Goal: Check status: Check status

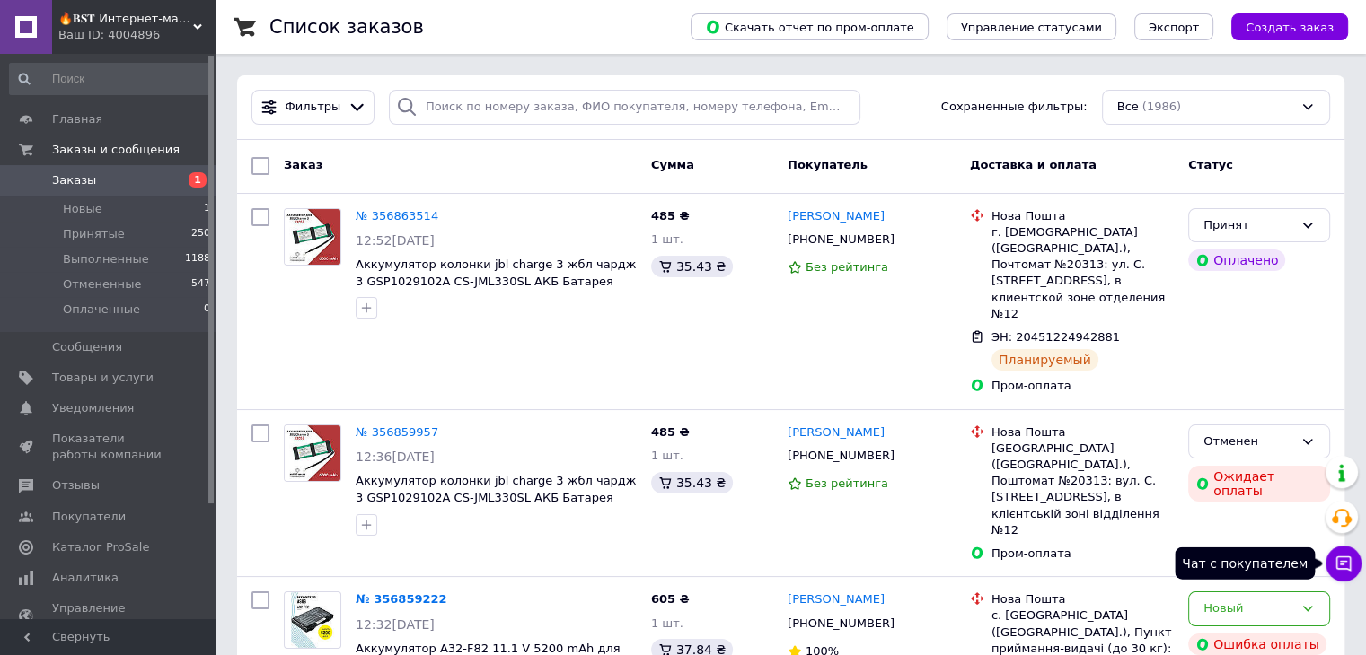
click at [1346, 574] on button "Чат с покупателем" at bounding box center [1343, 564] width 36 height 36
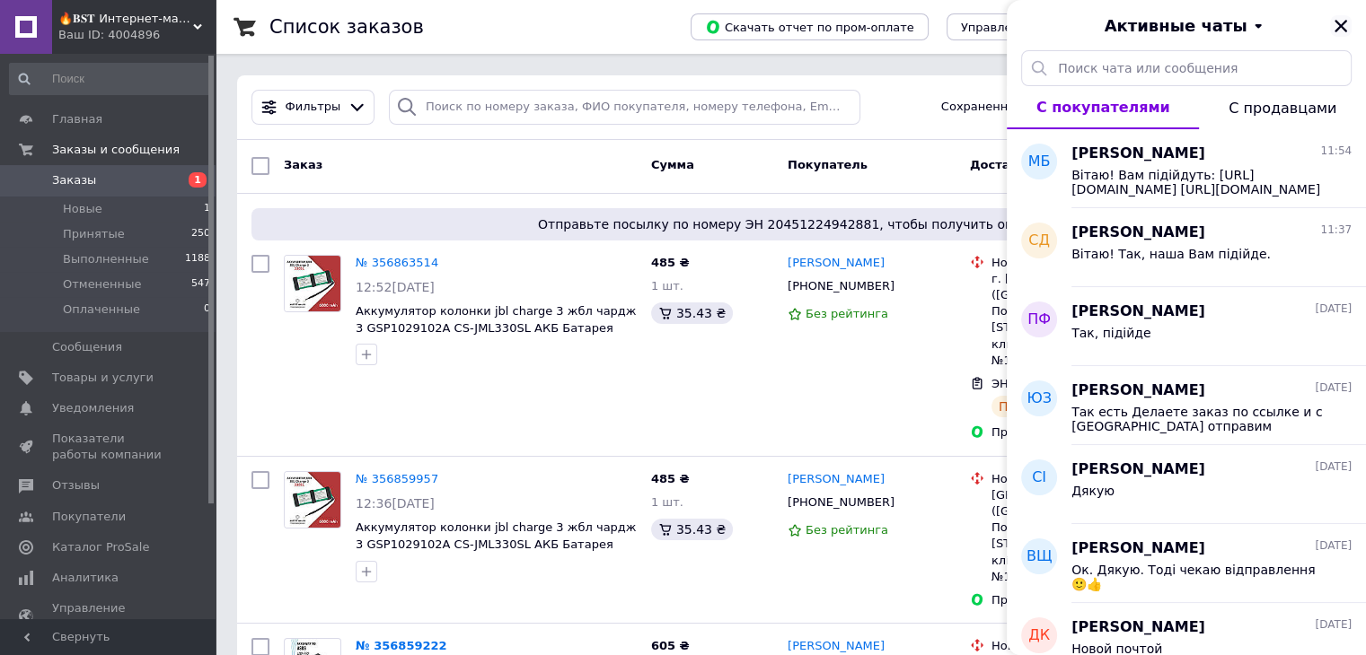
click at [1341, 20] on icon "Закрыть" at bounding box center [1340, 26] width 16 height 16
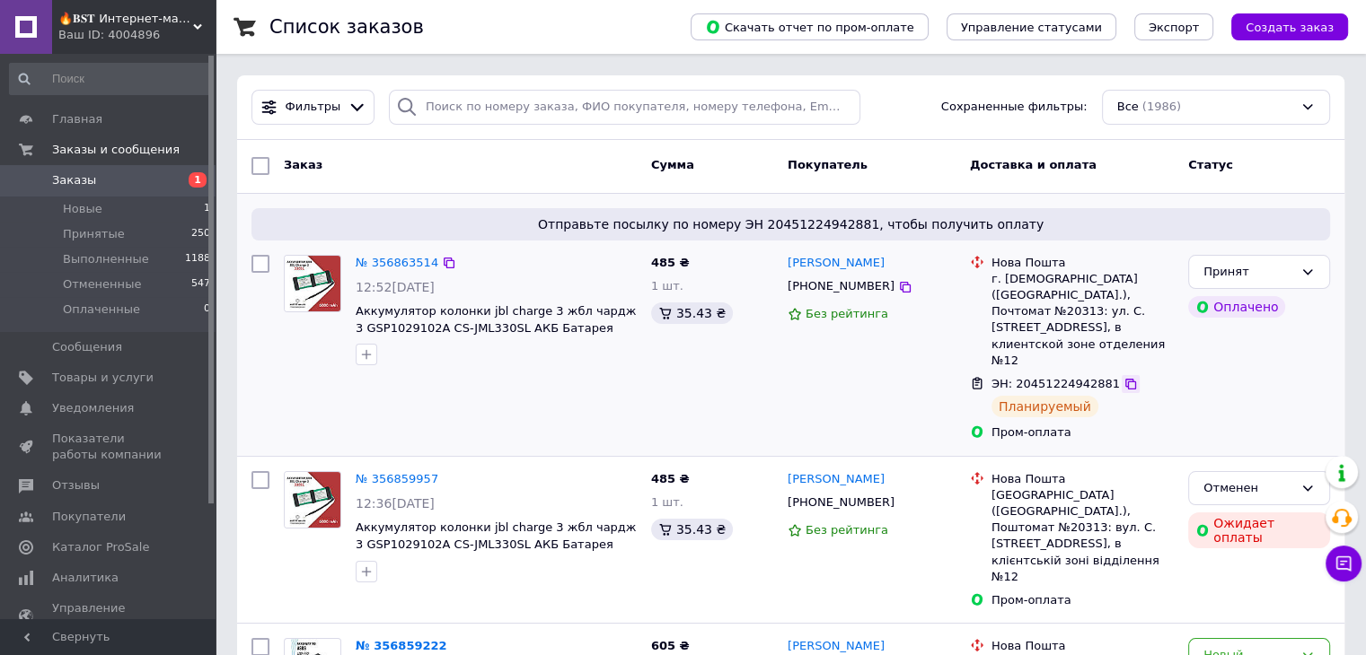
click at [1123, 377] on icon at bounding box center [1130, 384] width 14 height 14
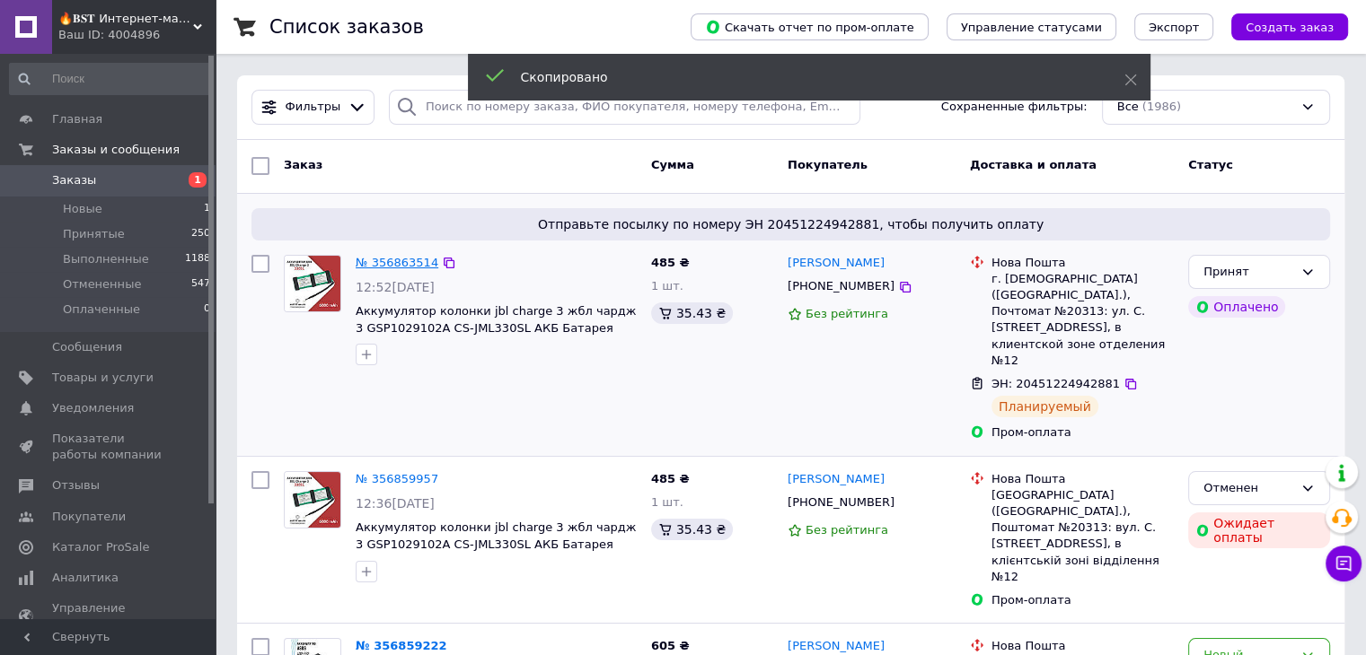
click at [391, 263] on link "№ 356863514" at bounding box center [397, 262] width 83 height 13
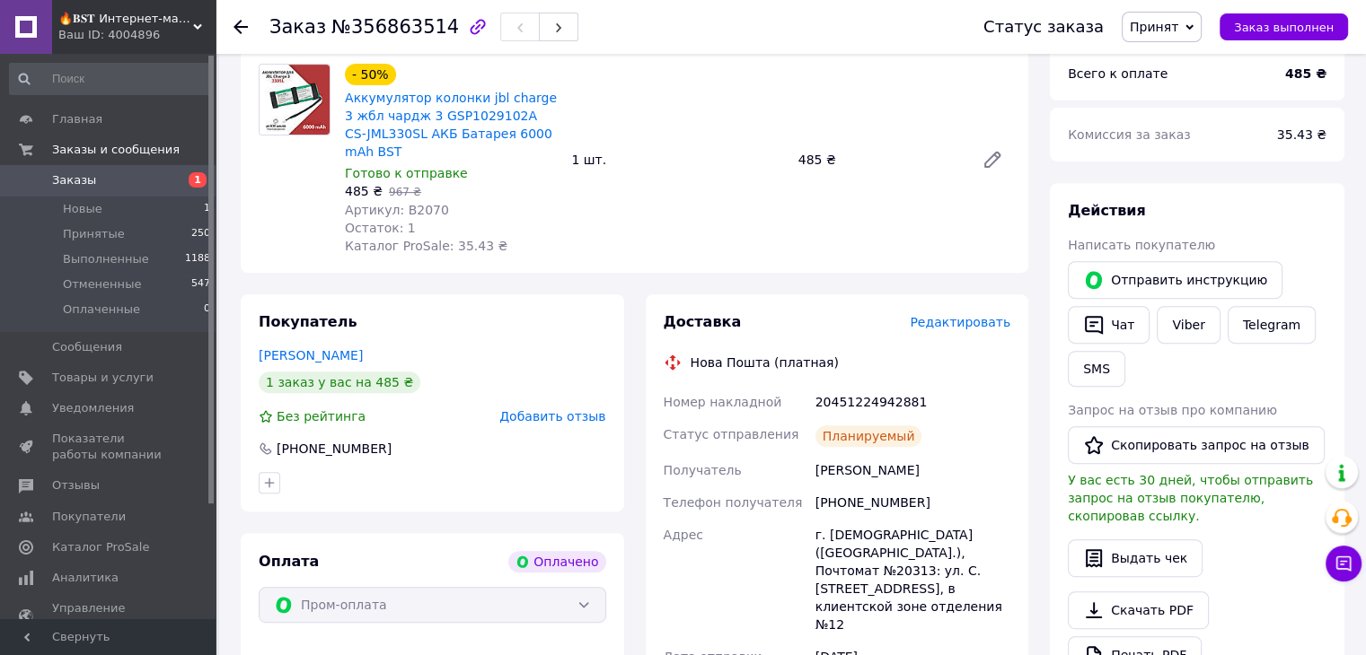
scroll to position [582, 0]
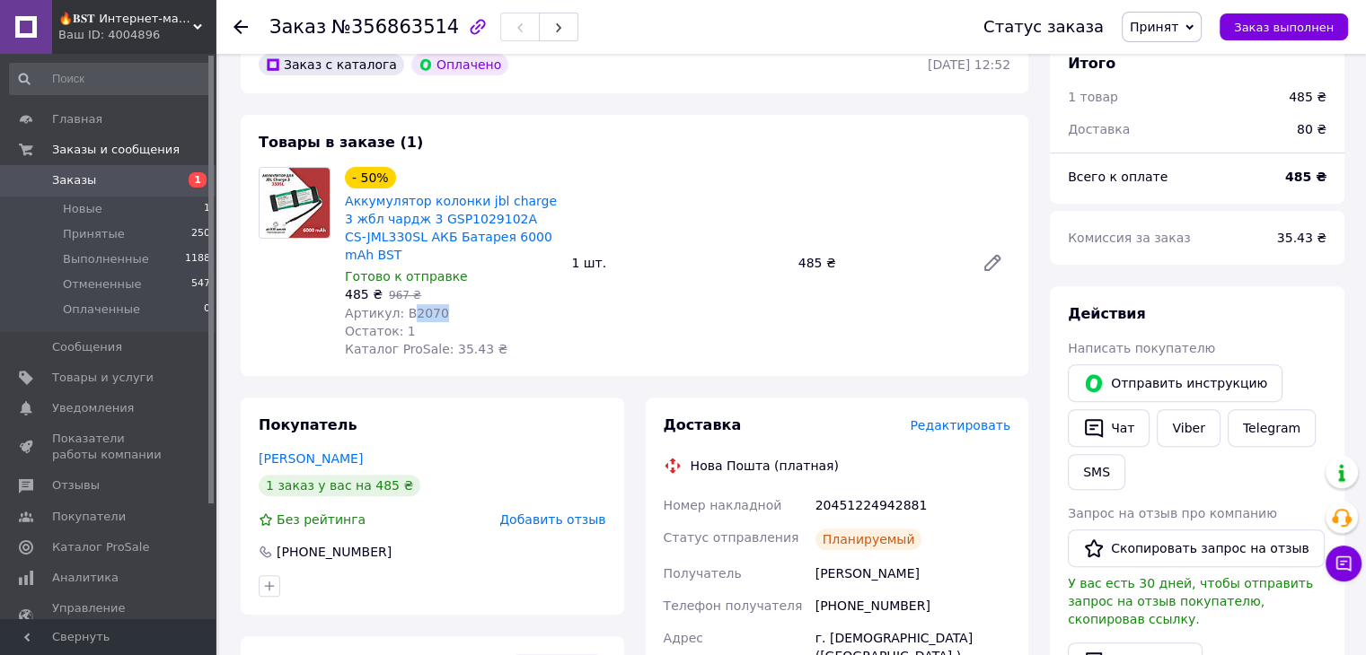
drag, startPoint x: 407, startPoint y: 310, endPoint x: 454, endPoint y: 313, distance: 47.7
click at [454, 313] on div "Артикул: B2070" at bounding box center [451, 313] width 212 height 18
copy span "2070"
drag, startPoint x: 814, startPoint y: 511, endPoint x: 970, endPoint y: 509, distance: 155.3
click at [970, 509] on div "20451224942881" at bounding box center [913, 505] width 202 height 32
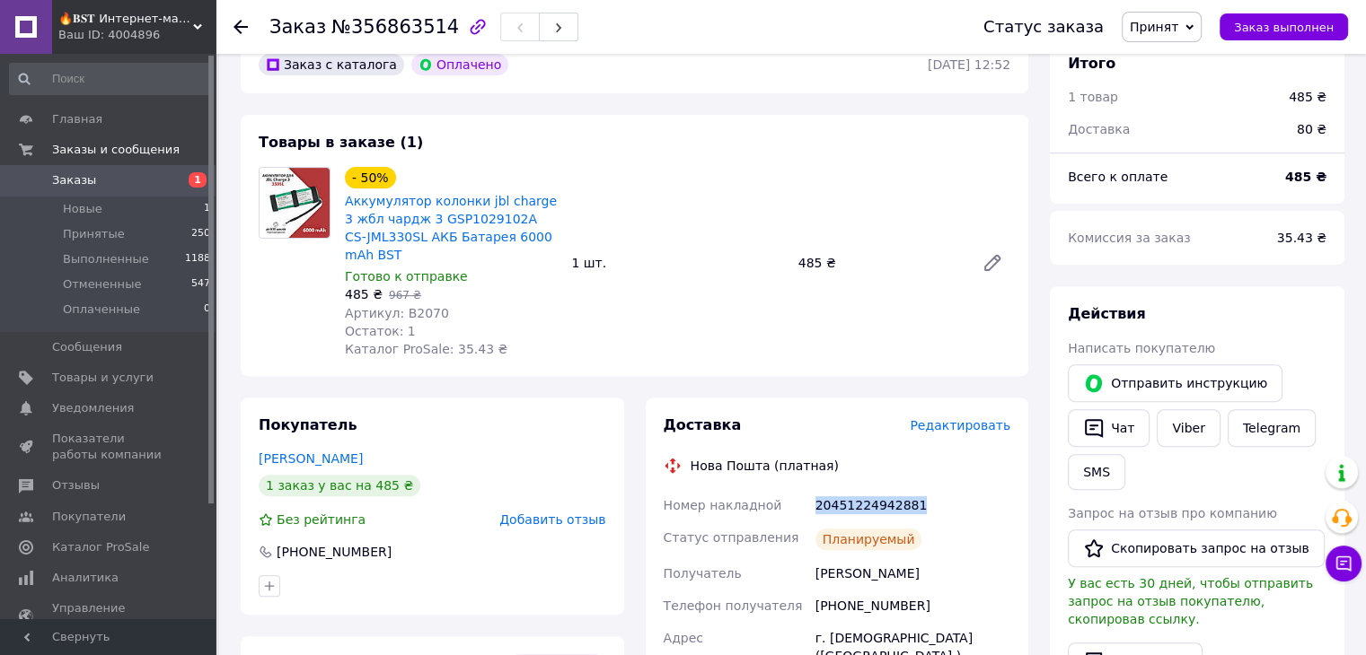
copy div "20451224942881"
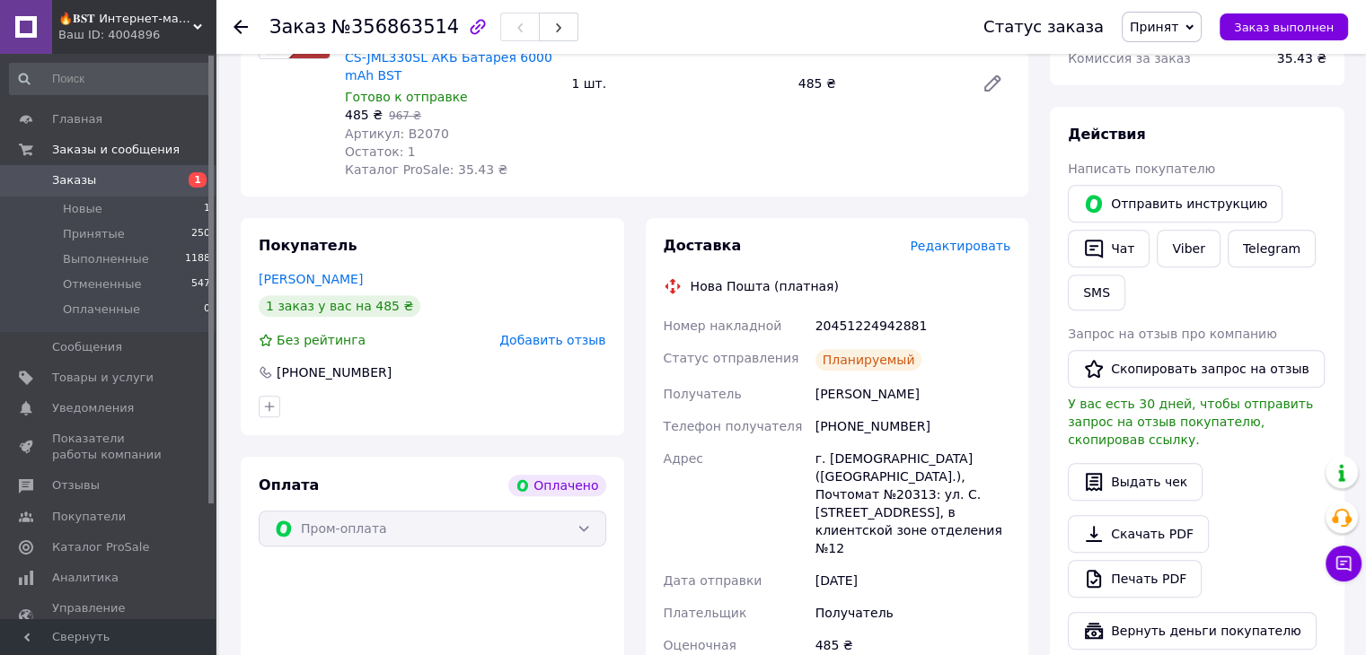
scroll to position [492, 0]
